Goal: Complete application form

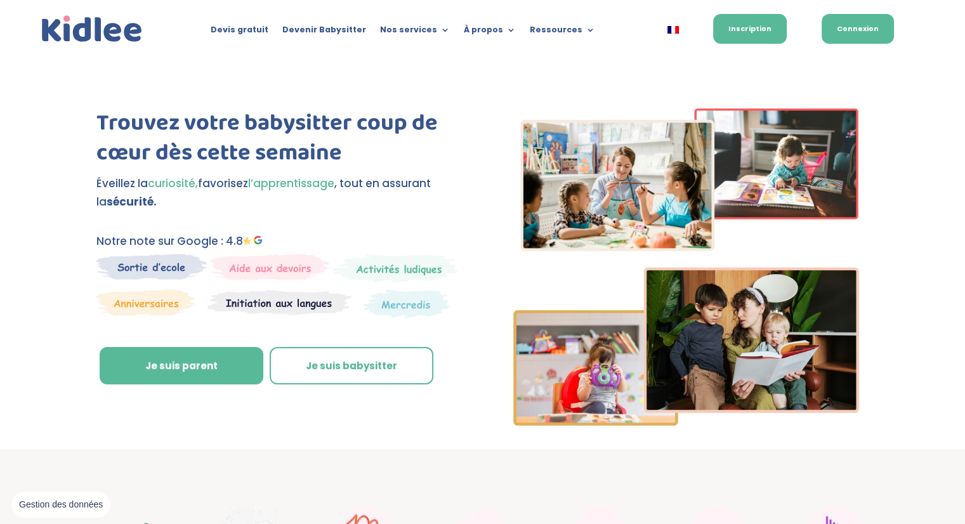
click at [830, 26] on link "Connexion" at bounding box center [858, 29] width 72 height 30
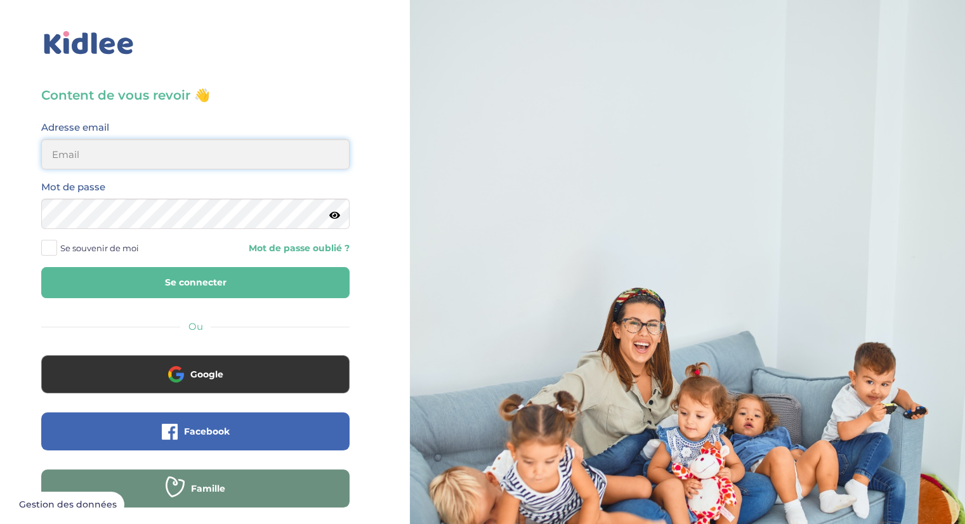
click at [216, 157] on input "email" at bounding box center [195, 154] width 308 height 30
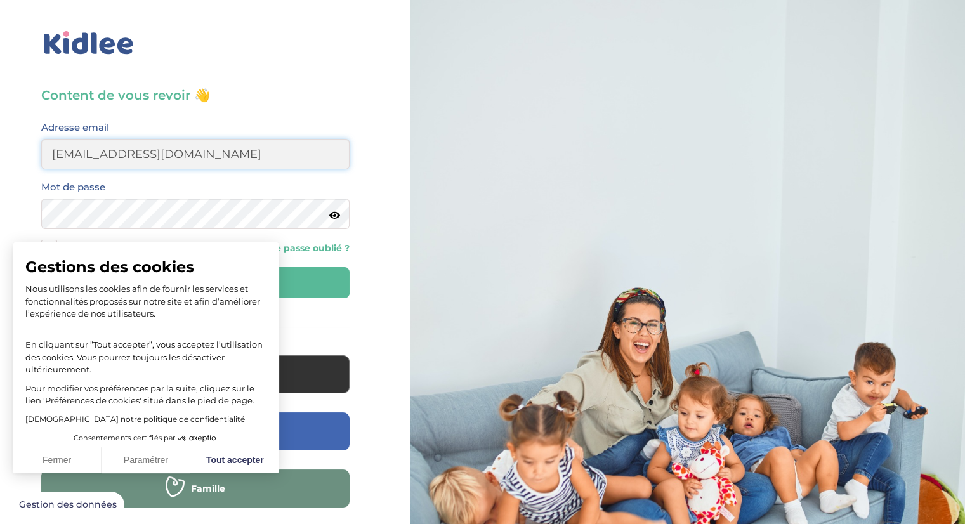
type input "ejevakhoff@gmail.com"
click at [36, 207] on div "Mot de passe" at bounding box center [195, 209] width 327 height 60
click at [49, 463] on button "Fermer" at bounding box center [57, 460] width 89 height 27
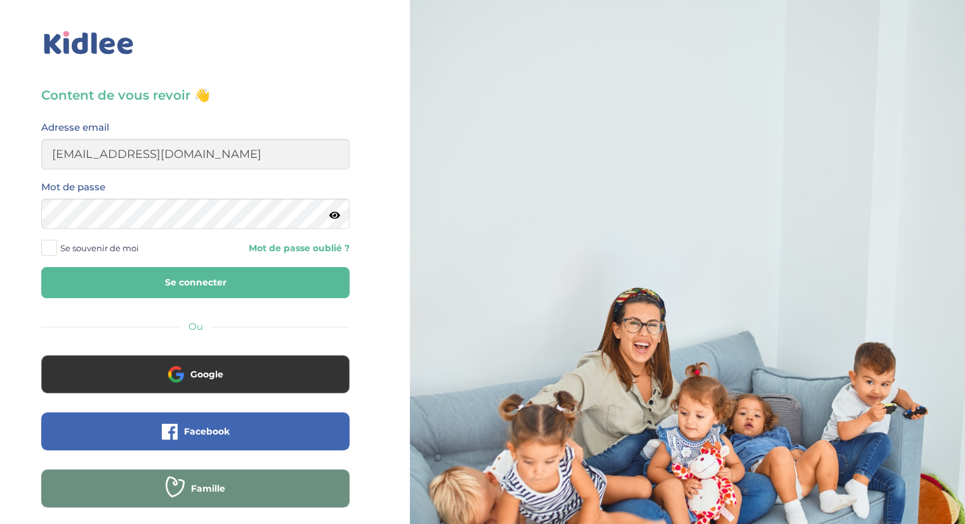
click at [234, 279] on button "Se connecter" at bounding box center [195, 282] width 308 height 31
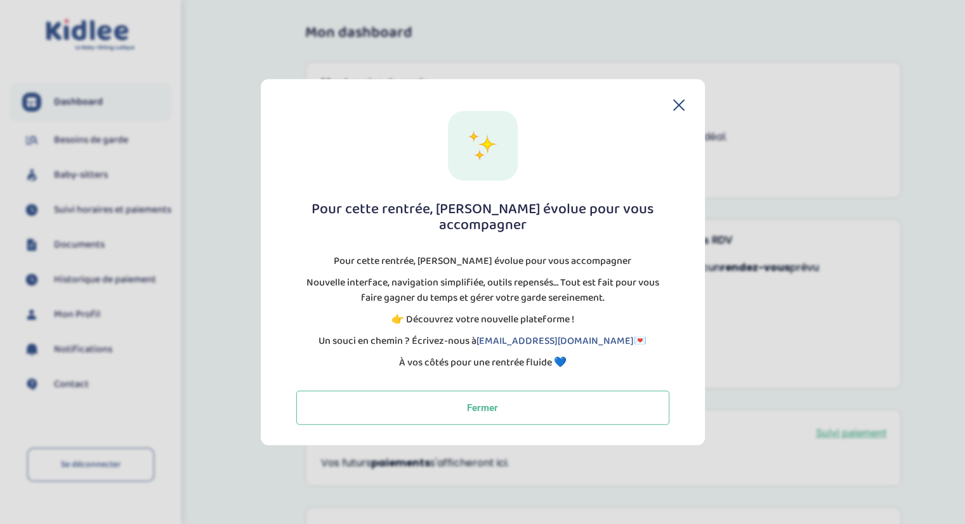
scroll to position [14, 0]
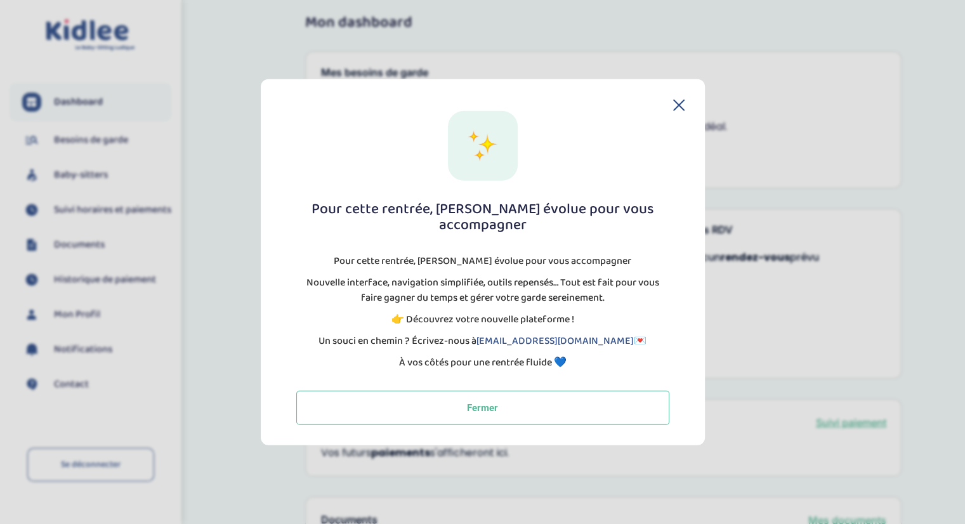
click at [679, 110] on icon at bounding box center [679, 105] width 10 height 10
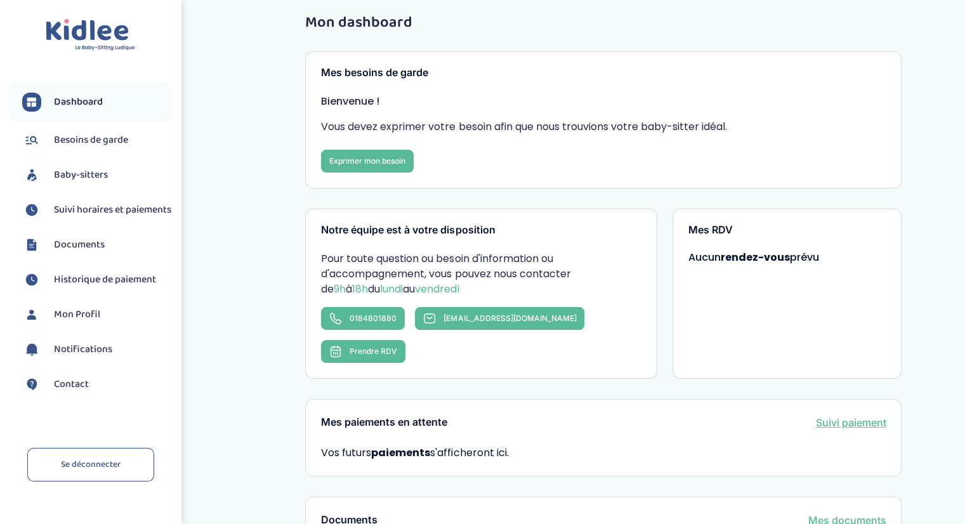
click at [91, 162] on li "Baby-sitters" at bounding box center [91, 175] width 162 height 32
click at [86, 176] on span "Baby-sitters" at bounding box center [81, 175] width 54 height 15
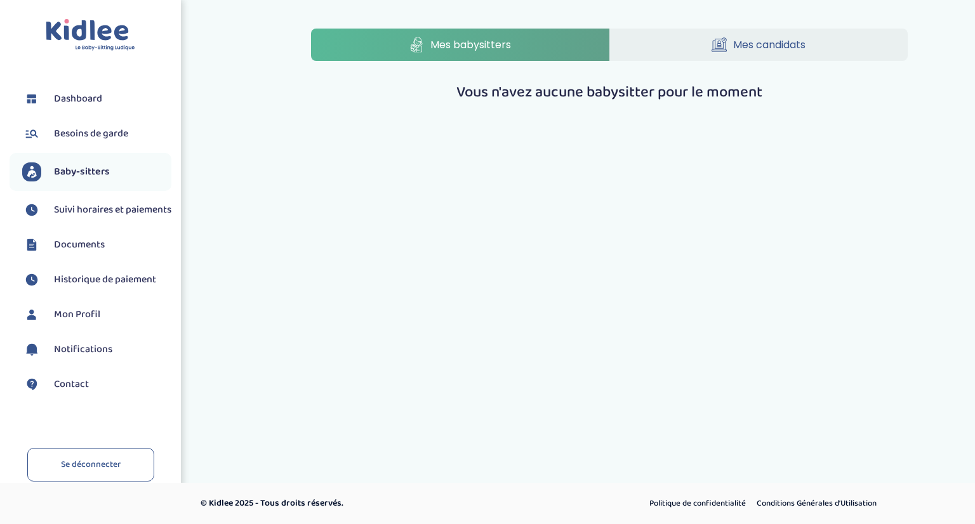
click at [82, 216] on span "Suivi horaires et paiements" at bounding box center [112, 209] width 117 height 15
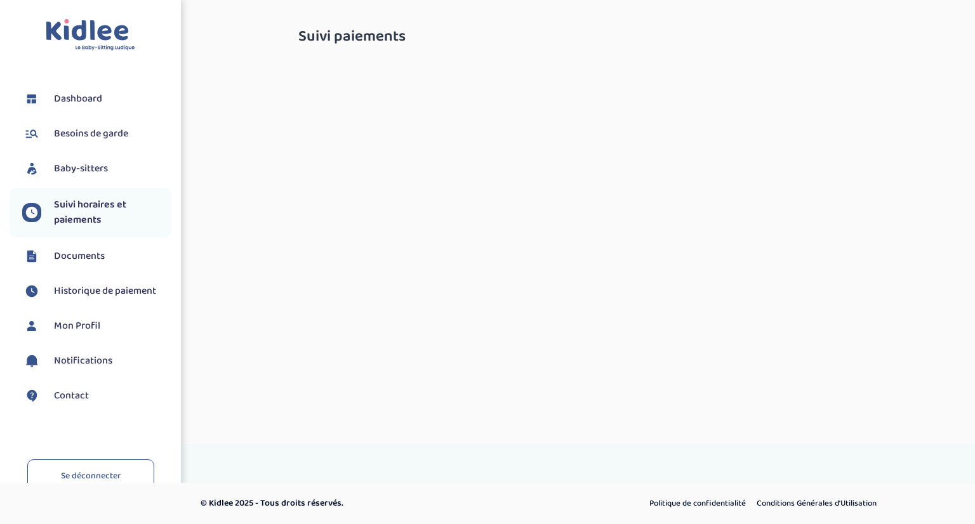
select select "[DATE]"
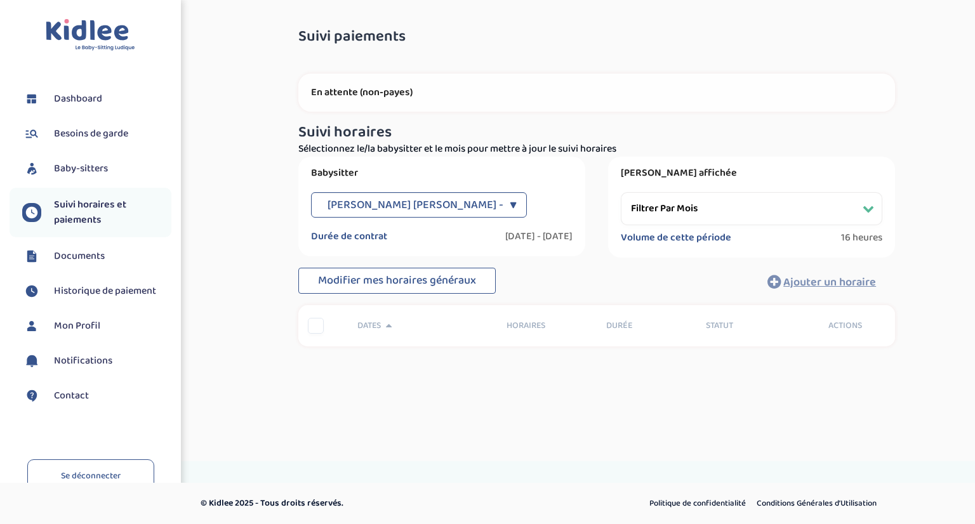
click at [84, 103] on span "Dashboard" at bounding box center [78, 98] width 48 height 15
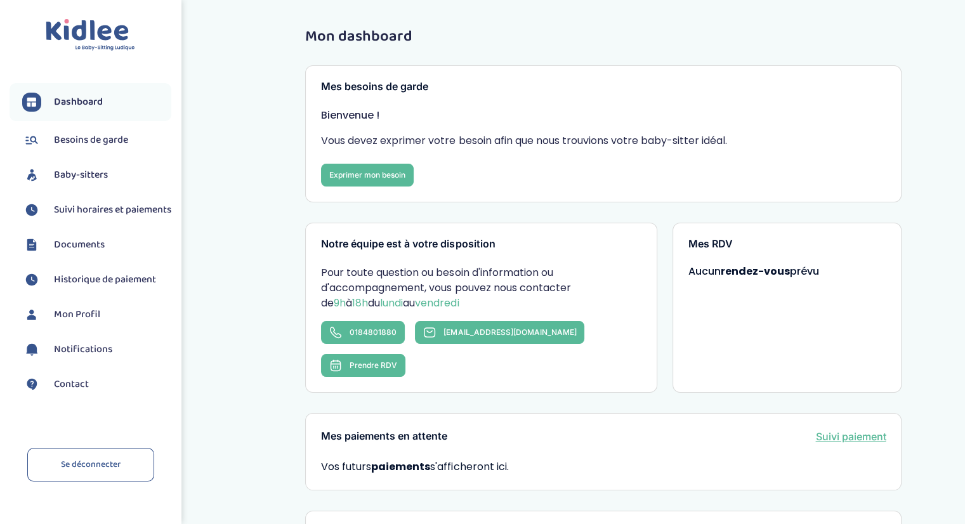
click at [114, 24] on img at bounding box center [90, 35] width 89 height 32
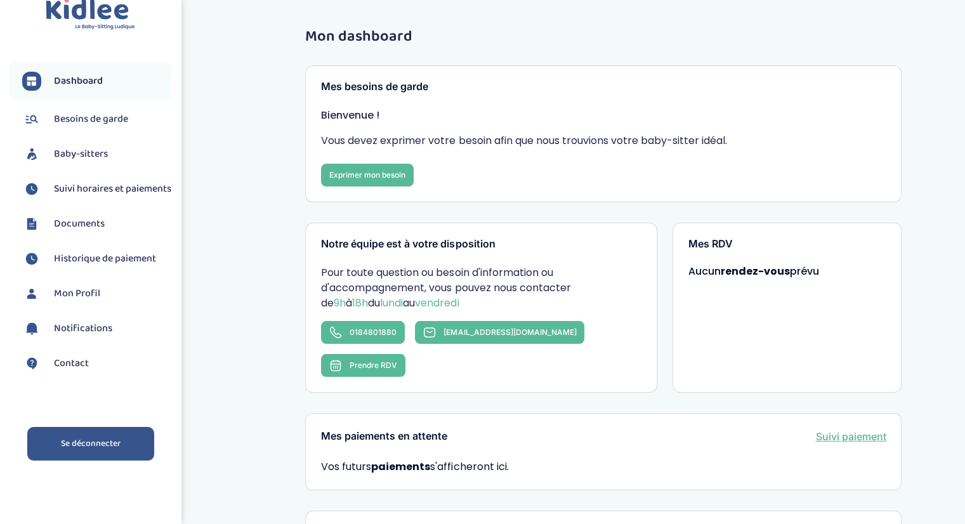
click at [96, 439] on link "Se déconnecter" at bounding box center [90, 444] width 127 height 34
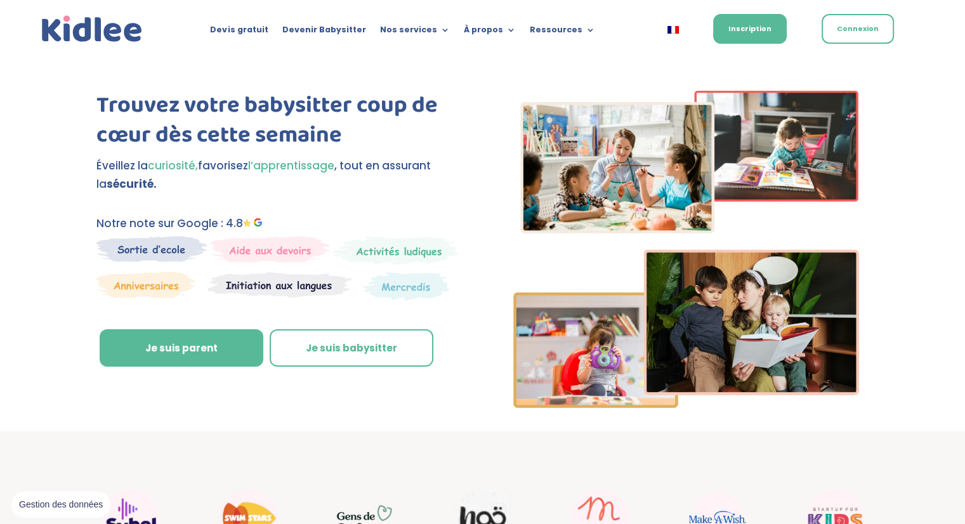
scroll to position [18, 0]
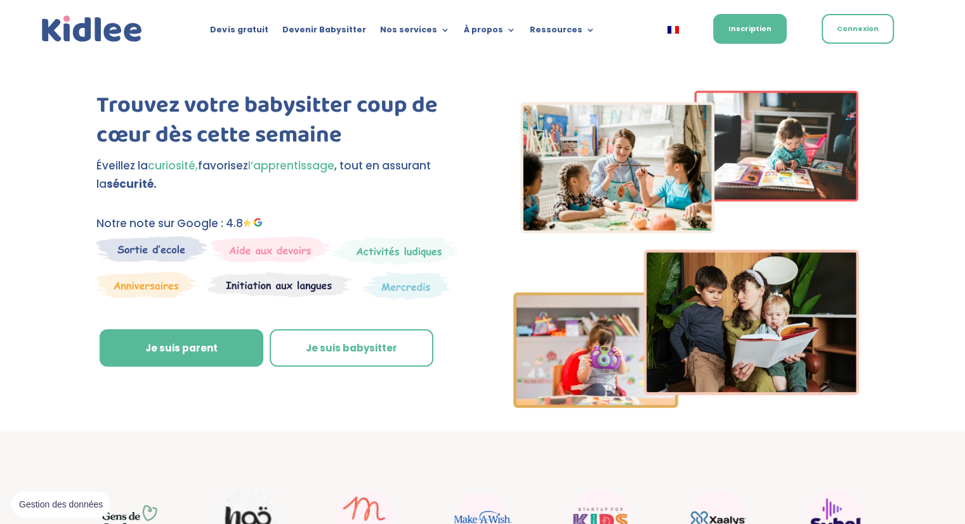
click at [254, 29] on div "Devis gratuit Devenir Babysitter Nos services Garde ludique Aide aux devoirs La…" at bounding box center [483, 10] width 888 height 57
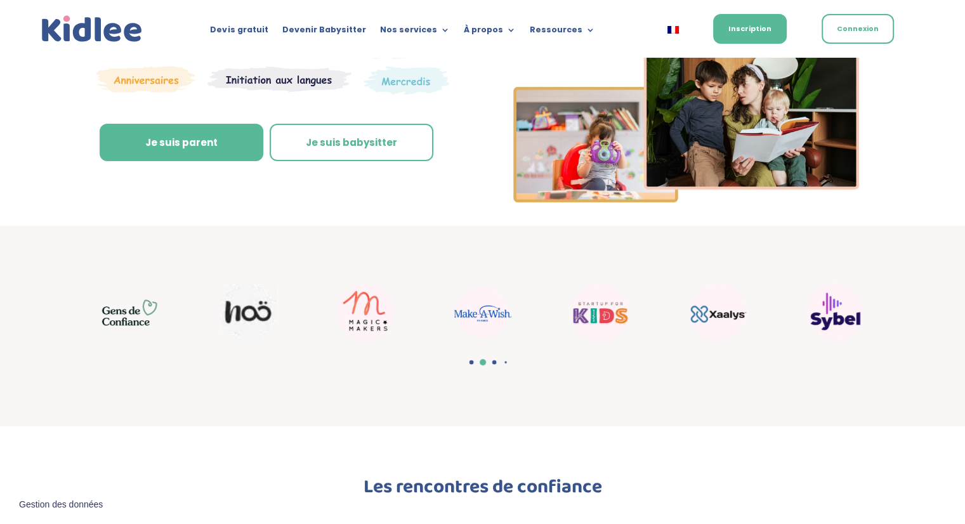
scroll to position [223, 0]
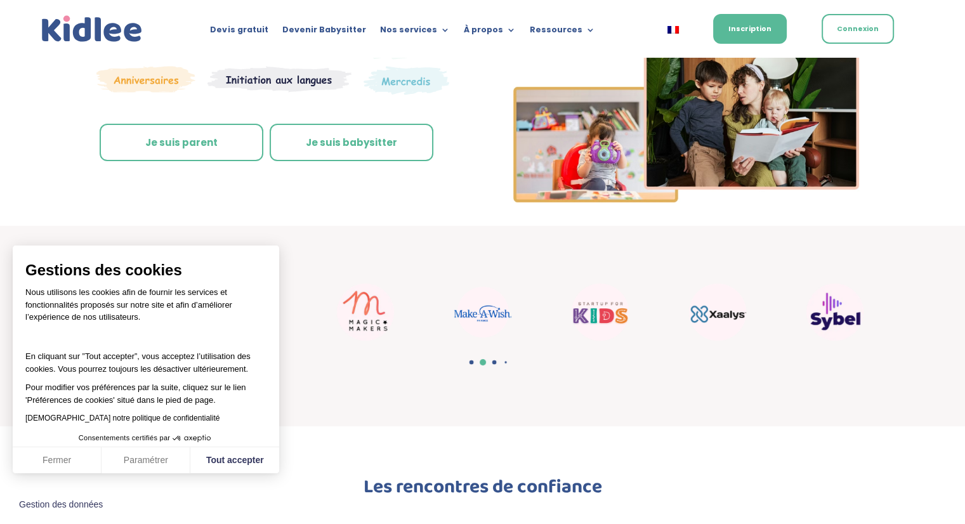
click at [215, 143] on link "Je suis parent" at bounding box center [182, 143] width 164 height 38
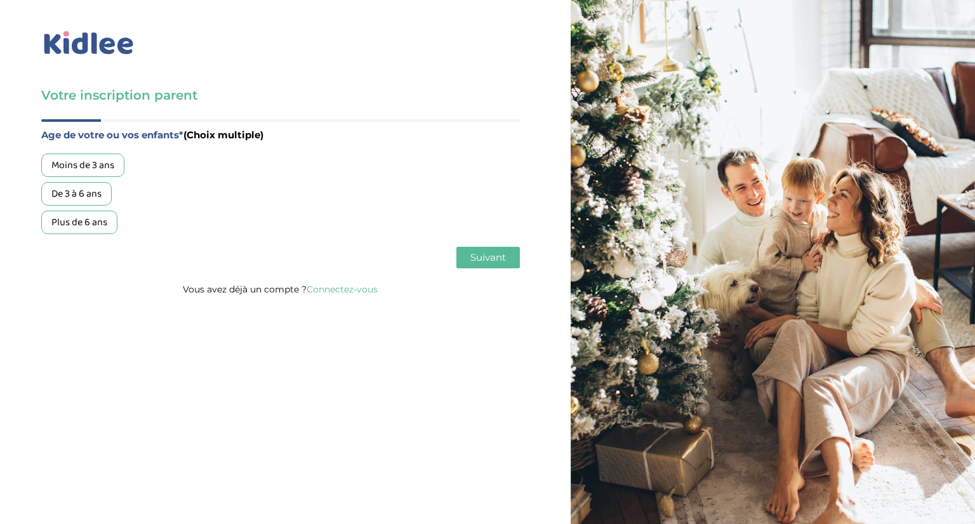
click at [87, 193] on div "De 3 à 6 ans" at bounding box center [76, 193] width 70 height 23
click at [83, 217] on div "Plus de 6 ans" at bounding box center [79, 222] width 76 height 23
click at [477, 258] on span "Suivant" at bounding box center [488, 257] width 36 height 12
click at [99, 164] on div "Garde régulière" at bounding box center [85, 165] width 88 height 23
click at [487, 268] on button "Suivant" at bounding box center [487, 258] width 63 height 22
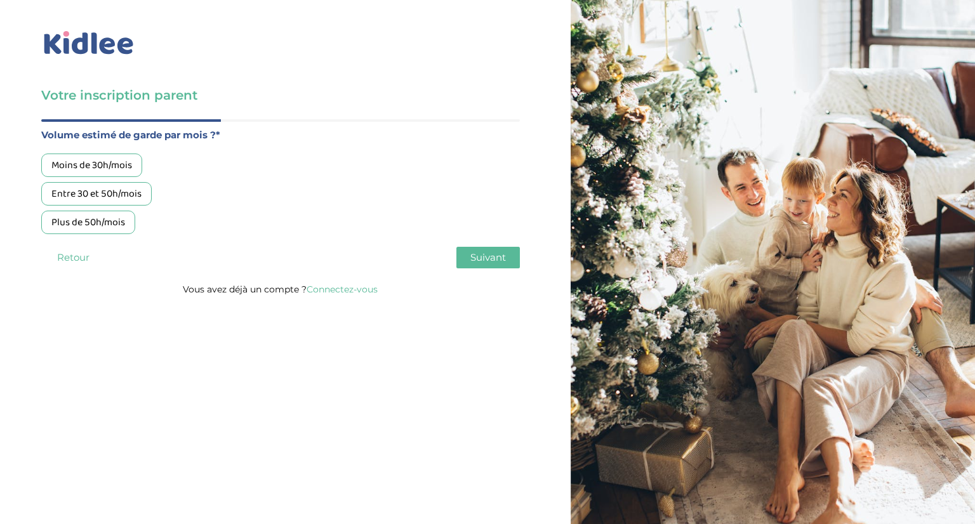
click at [130, 171] on div "Moins de 30h/mois" at bounding box center [91, 165] width 101 height 23
click at [503, 262] on span "Suivant" at bounding box center [488, 257] width 36 height 12
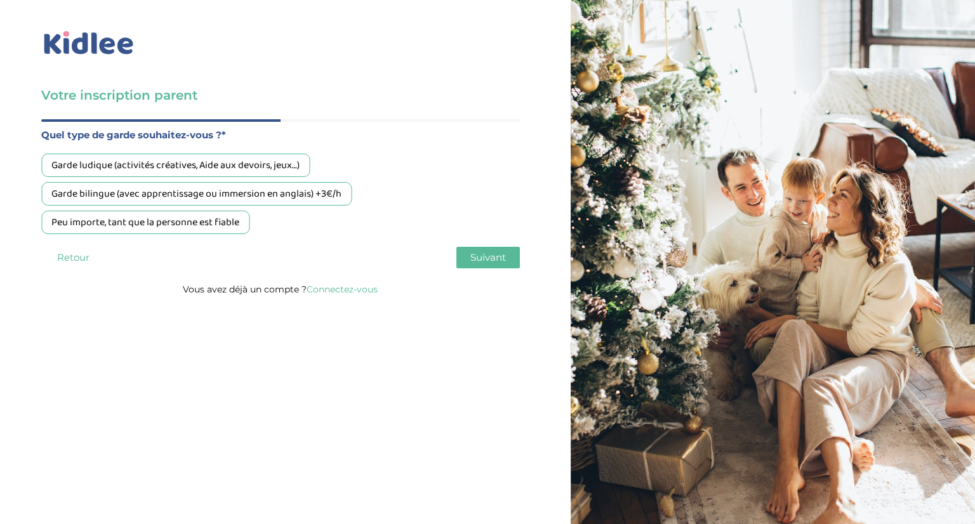
click at [300, 164] on div "Garde ludique (activités créatives, Aide aux devoirs, jeux…)" at bounding box center [175, 165] width 268 height 23
click at [491, 254] on span "Suivant" at bounding box center [488, 257] width 36 height 12
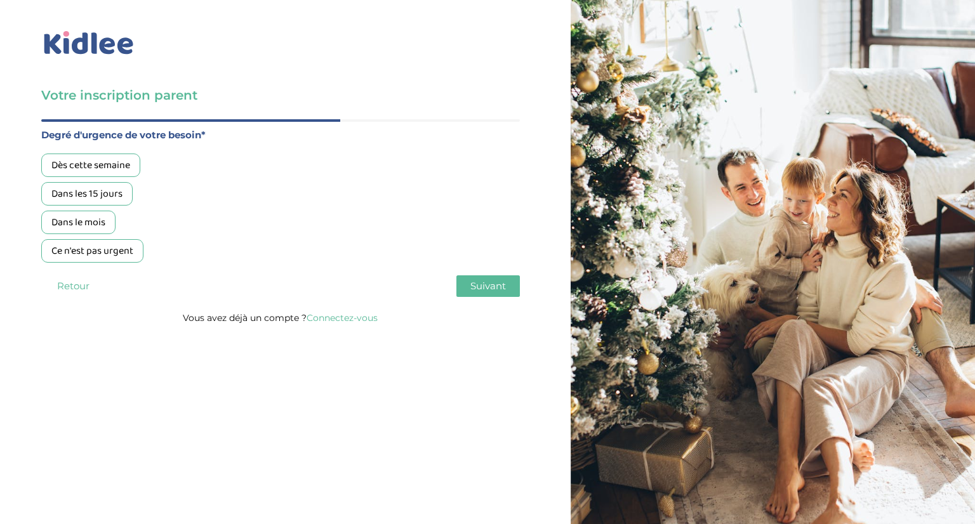
click at [112, 194] on div "Dans les 15 jours" at bounding box center [86, 193] width 91 height 23
click at [499, 287] on span "Suivant" at bounding box center [488, 286] width 36 height 12
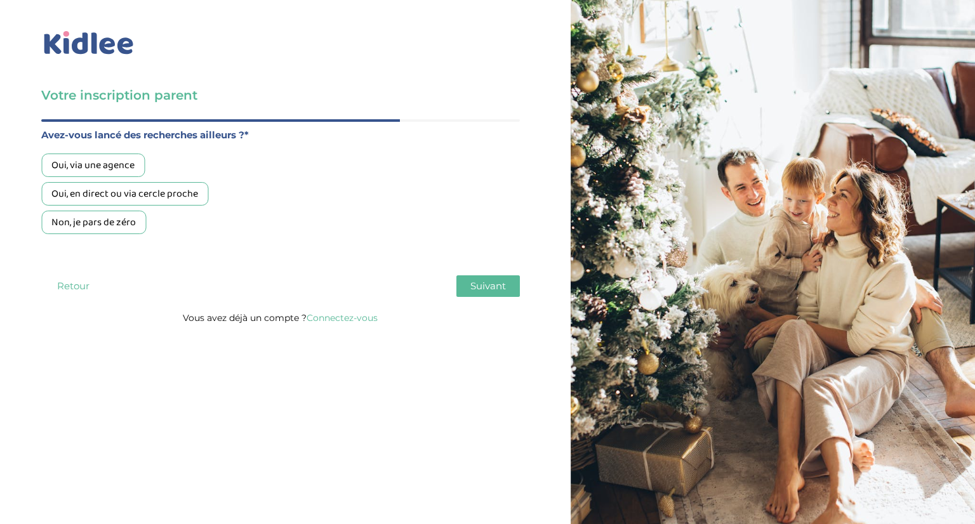
click at [143, 194] on div "Oui, en direct ou via cercle proche" at bounding box center [124, 193] width 167 height 23
click at [510, 286] on button "Suivant" at bounding box center [487, 286] width 63 height 22
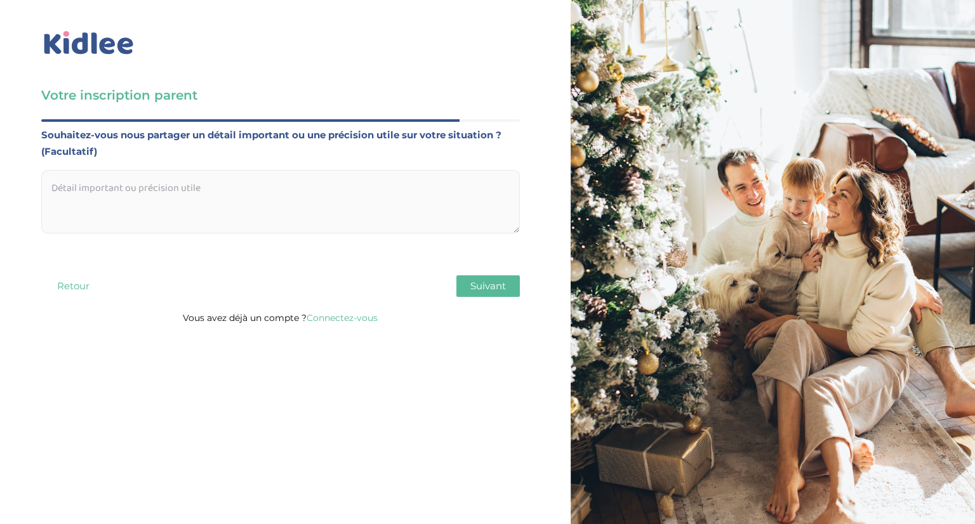
click at [510, 286] on button "Suivant" at bounding box center [487, 286] width 63 height 22
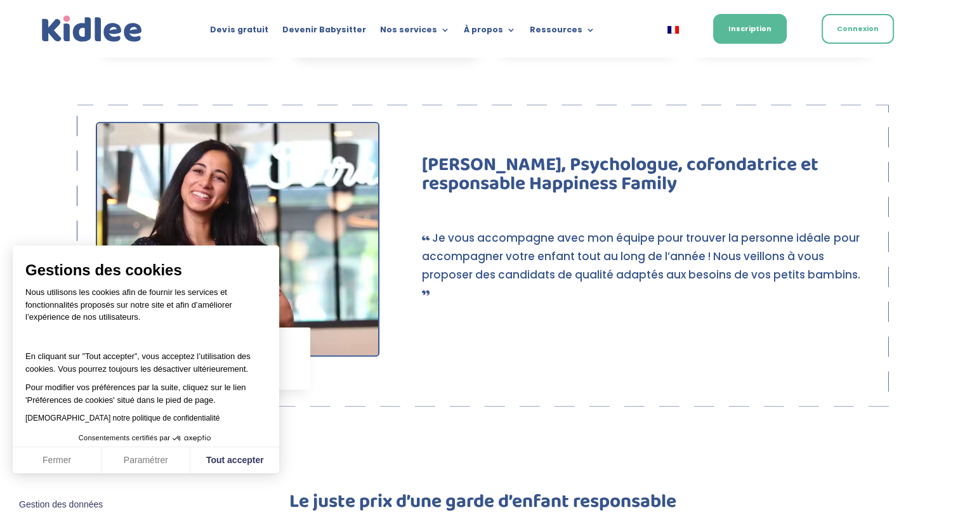
scroll to position [827, 0]
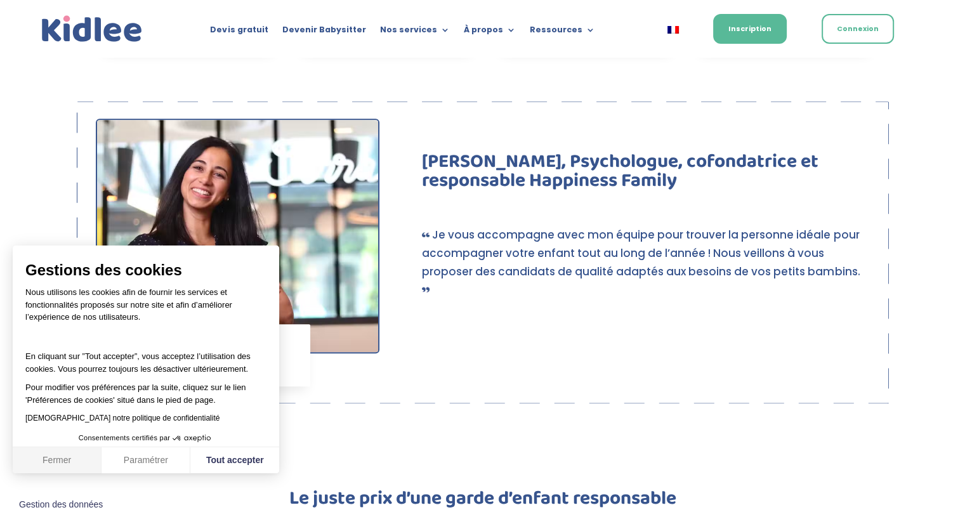
click at [70, 452] on button "Fermer" at bounding box center [57, 460] width 89 height 27
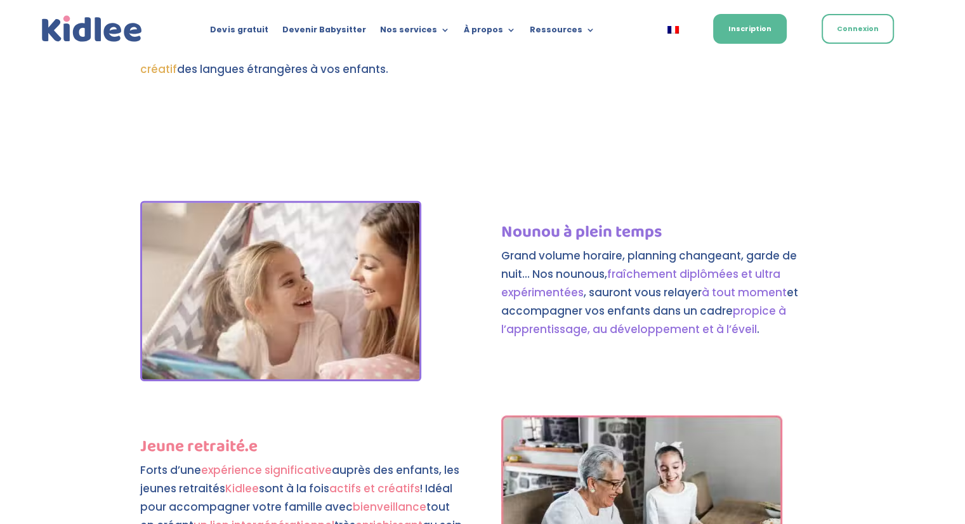
scroll to position [3909, 0]
